Goal: Check status

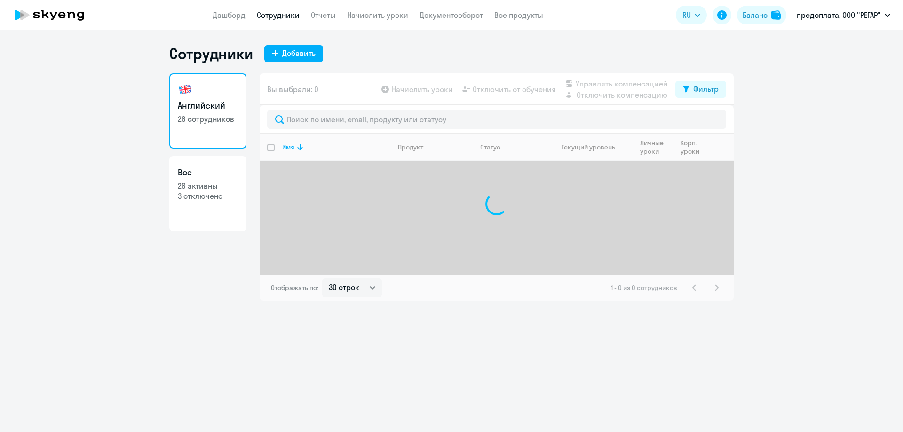
select select "30"
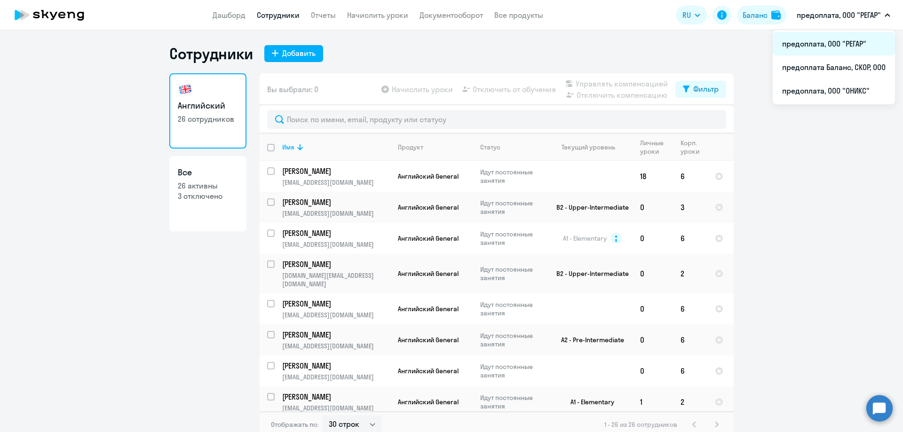
click at [843, 40] on li "предоплата, ООО "РЕГАР"" at bounding box center [834, 44] width 122 height 24
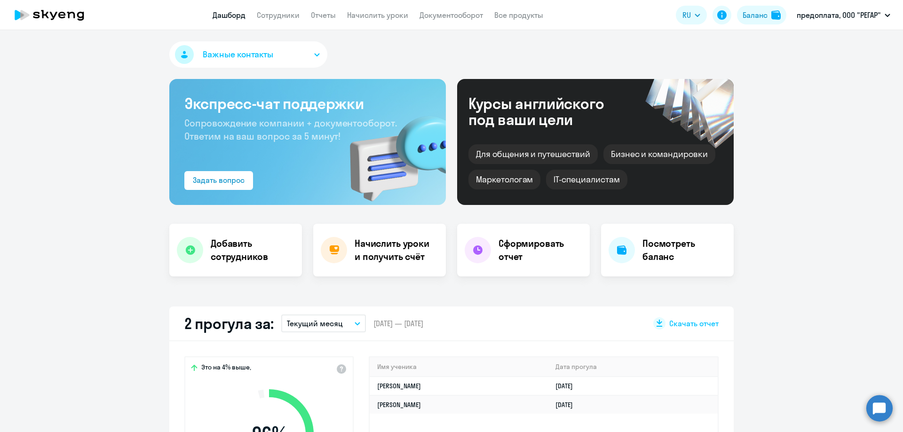
select select "30"
click at [764, 15] on div "Баланс" at bounding box center [755, 14] width 25 height 11
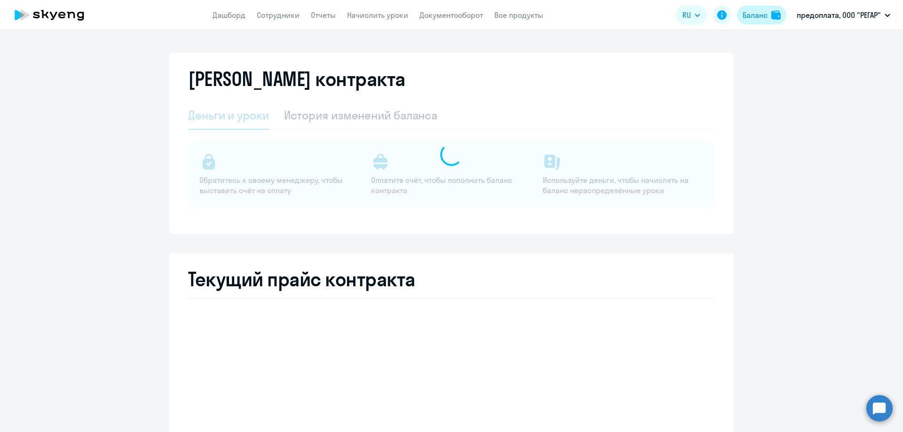
select select "english_adult_not_native_speaker"
